Goal: Task Accomplishment & Management: Use online tool/utility

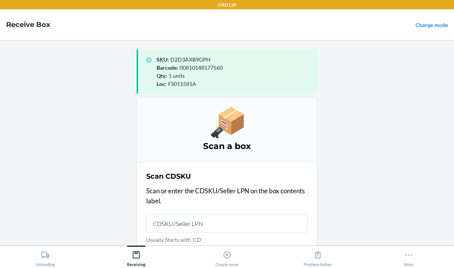
scroll to position [181, 0]
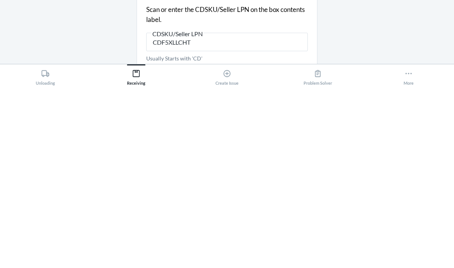
type input "CDF5XLLCHTM"
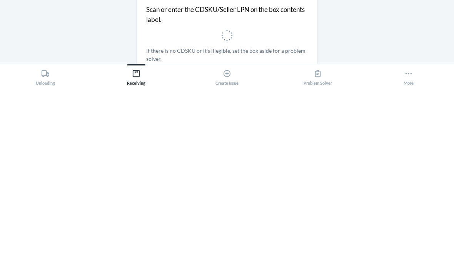
scroll to position [31, 0]
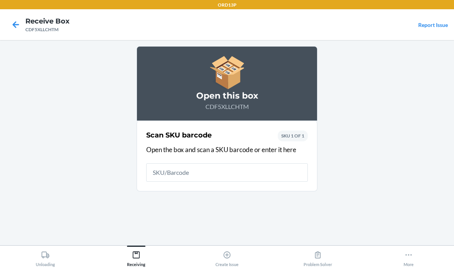
click at [279, 163] on input "text" at bounding box center [226, 172] width 161 height 18
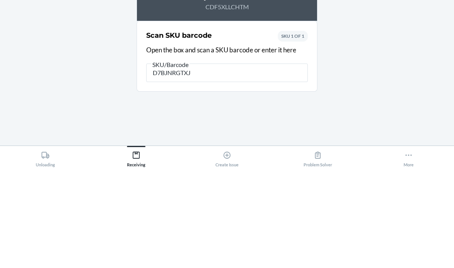
type input "D7BJNRGTXJ3"
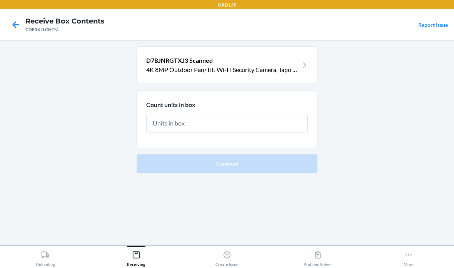
click at [295, 114] on input "text" at bounding box center [226, 123] width 161 height 18
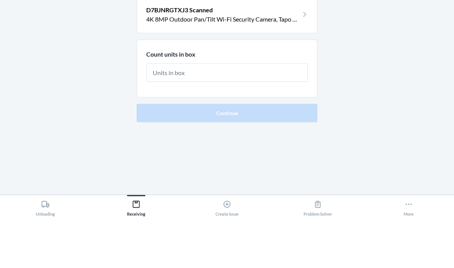
type input "6"
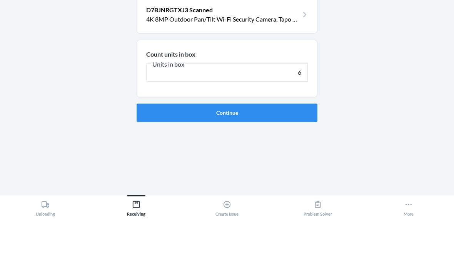
click at [227, 154] on button "Continue" at bounding box center [226, 163] width 181 height 18
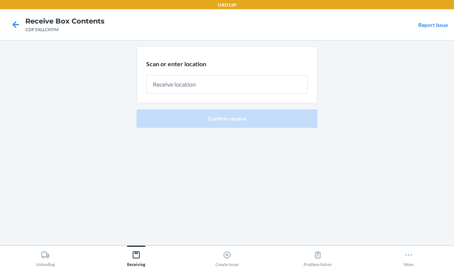
click at [236, 75] on input "text" at bounding box center [226, 84] width 161 height 18
click at [12, 27] on icon at bounding box center [15, 24] width 13 height 13
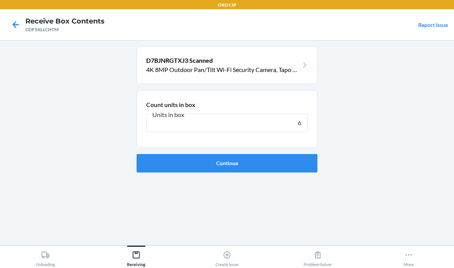
click at [293, 113] on input "6" at bounding box center [226, 122] width 161 height 18
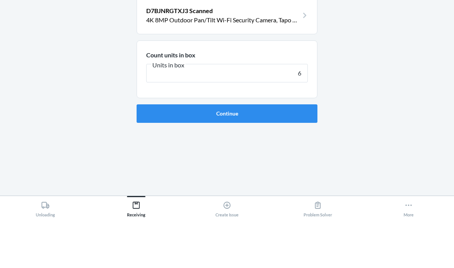
click at [299, 113] on input "6" at bounding box center [226, 122] width 161 height 18
type input "3"
click at [297, 154] on button "Continue" at bounding box center [226, 163] width 181 height 18
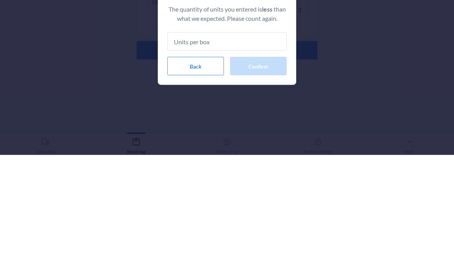
type input "3"
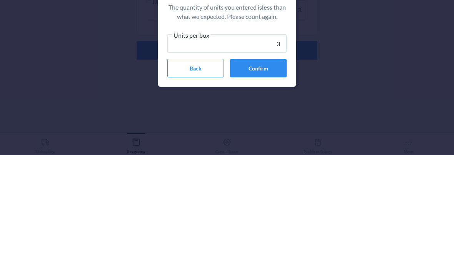
click at [267, 171] on button "Confirm" at bounding box center [258, 180] width 57 height 18
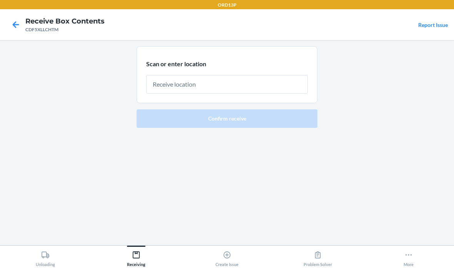
click at [252, 75] on input "text" at bounding box center [226, 84] width 161 height 18
click at [266, 75] on input "text" at bounding box center [226, 84] width 161 height 18
click at [283, 75] on input "text" at bounding box center [226, 84] width 161 height 18
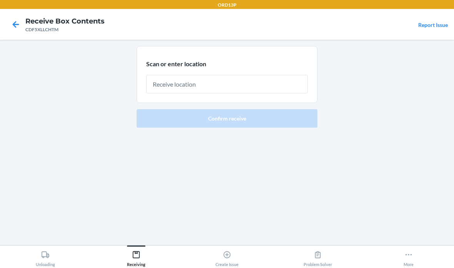
scroll to position [31, 0]
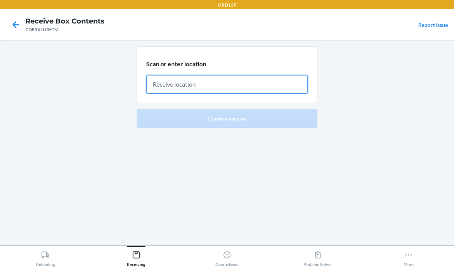
click at [223, 75] on input "text" at bounding box center [226, 84] width 161 height 18
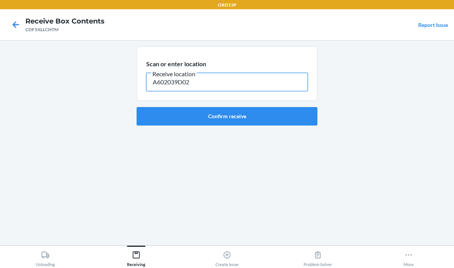
type input "A602039D02"
click at [294, 107] on button "Confirm receive" at bounding box center [226, 116] width 181 height 18
